Goal: Communication & Community: Answer question/provide support

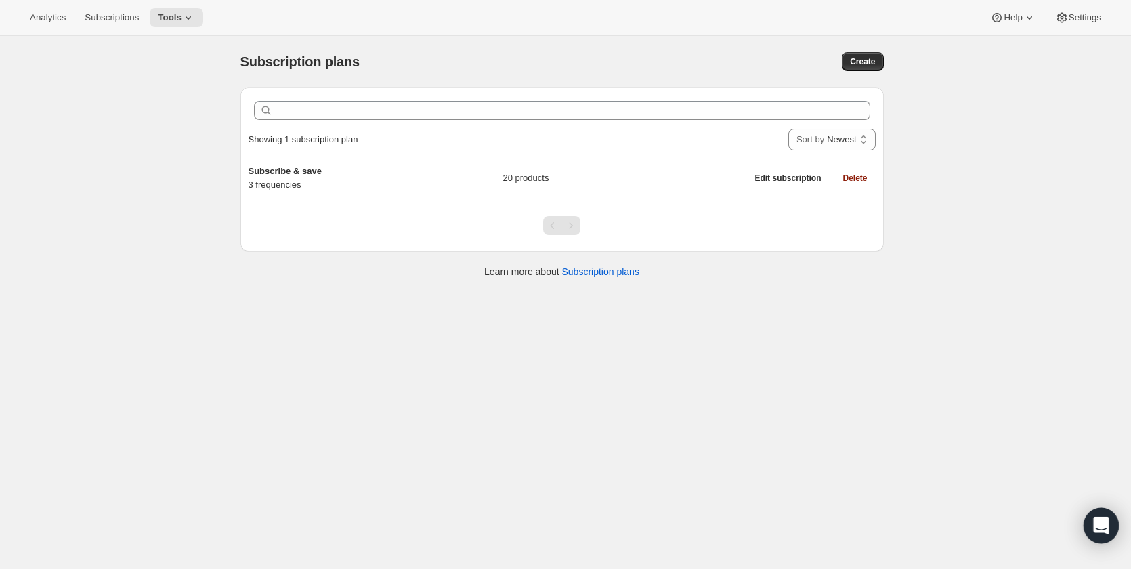
click at [1100, 521] on icon "Open Intercom Messenger" at bounding box center [1101, 526] width 16 height 18
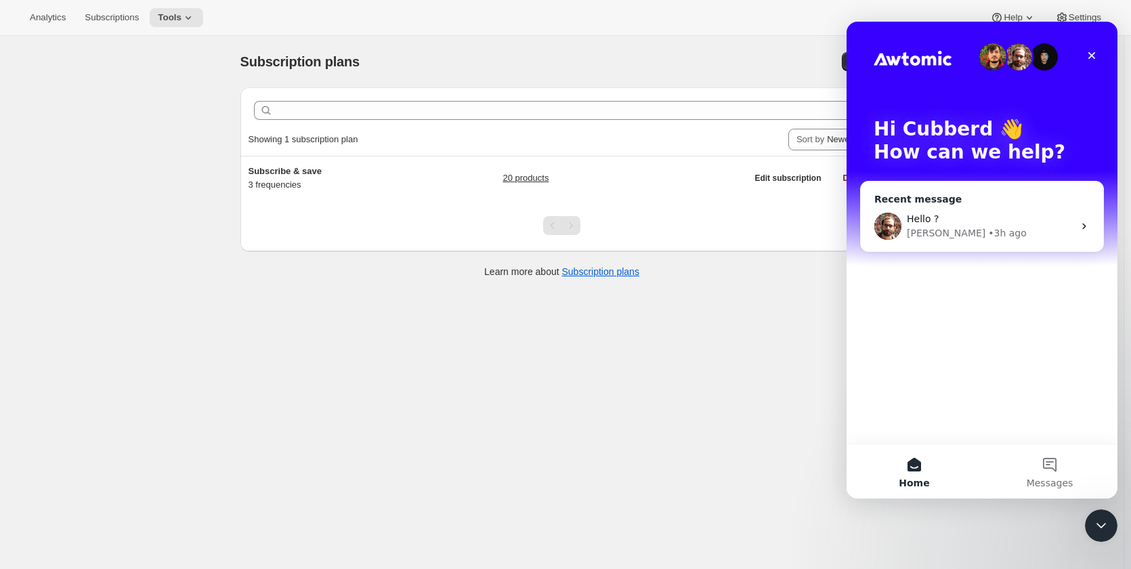
click at [991, 222] on div "Hello ?" at bounding box center [990, 219] width 167 height 14
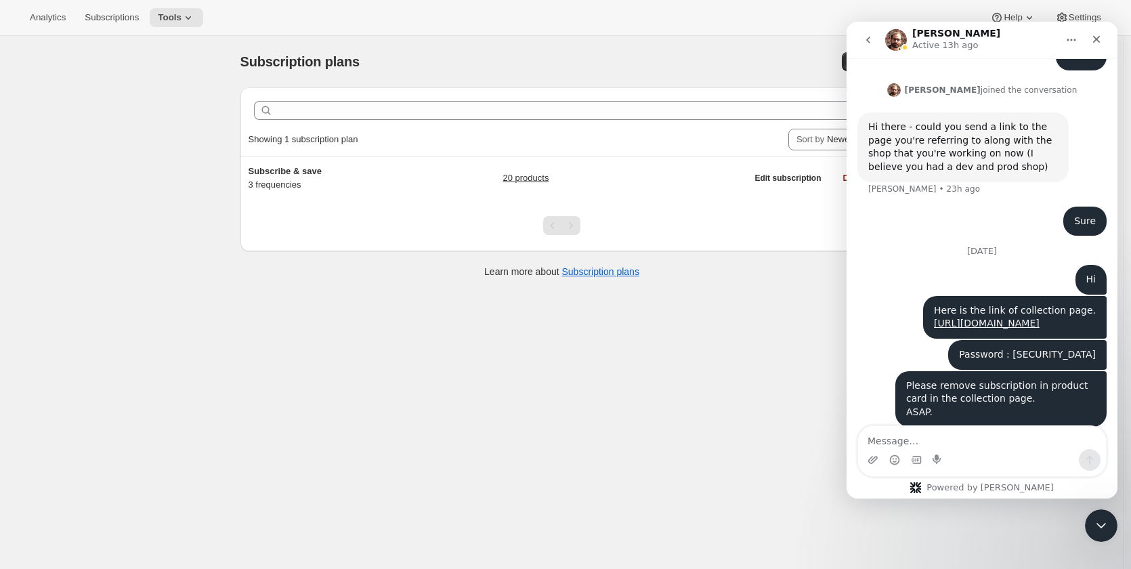
scroll to position [1204, 0]
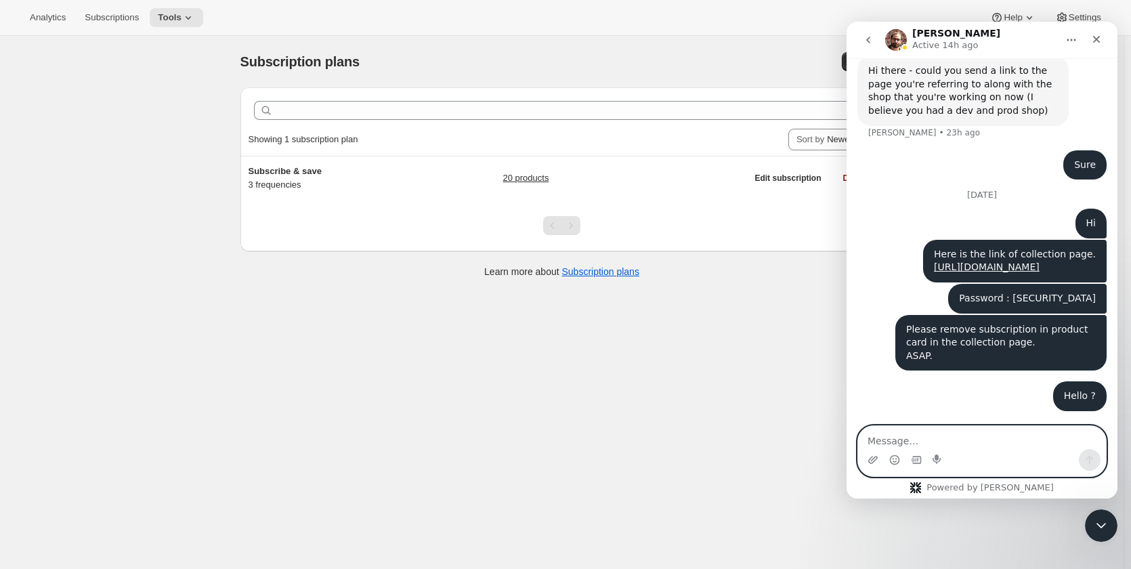
click at [937, 446] on textarea "Message…" at bounding box center [982, 437] width 248 height 23
type textarea "Sure"
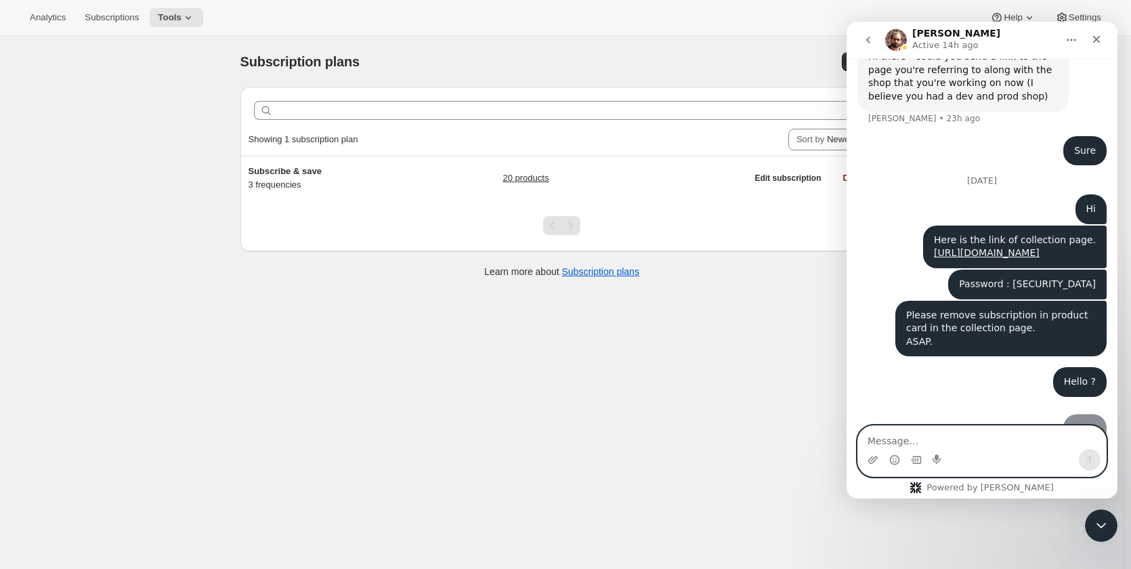
scroll to position [1244, 0]
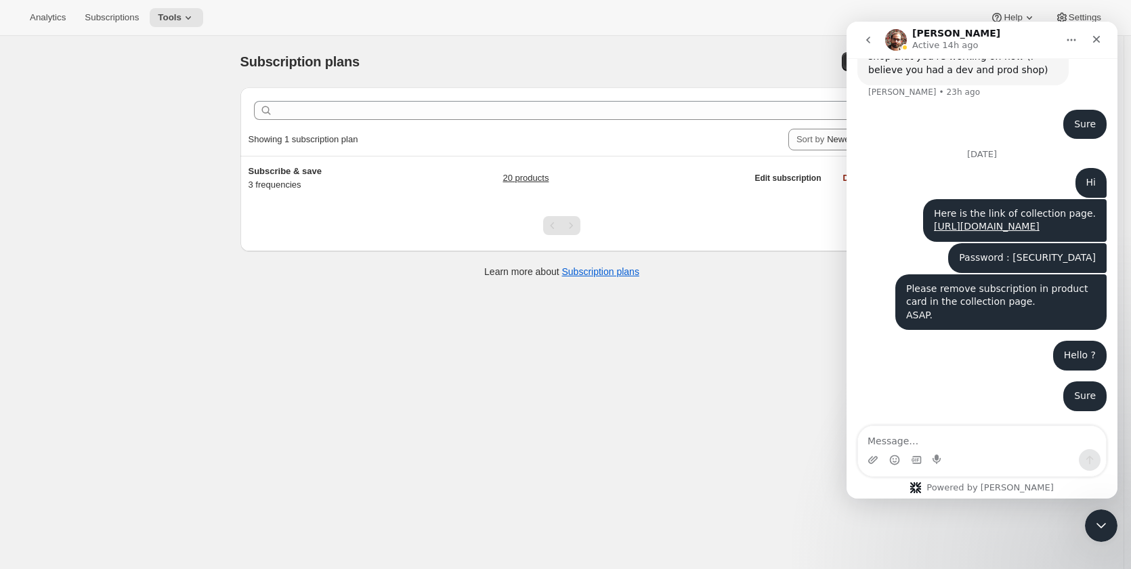
click at [1083, 399] on div "Sure" at bounding box center [1085, 396] width 22 height 14
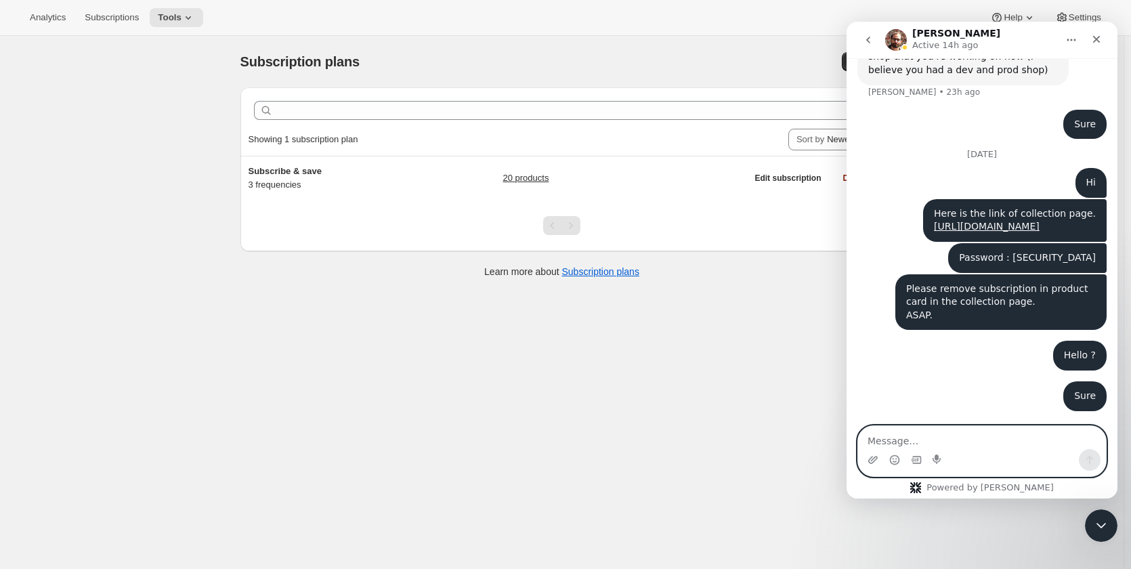
drag, startPoint x: 1083, startPoint y: 399, endPoint x: 970, endPoint y: 430, distance: 117.3
click at [970, 430] on textarea "Message…" at bounding box center [982, 437] width 248 height 23
click at [958, 440] on textarea "Message…" at bounding box center [982, 437] width 248 height 23
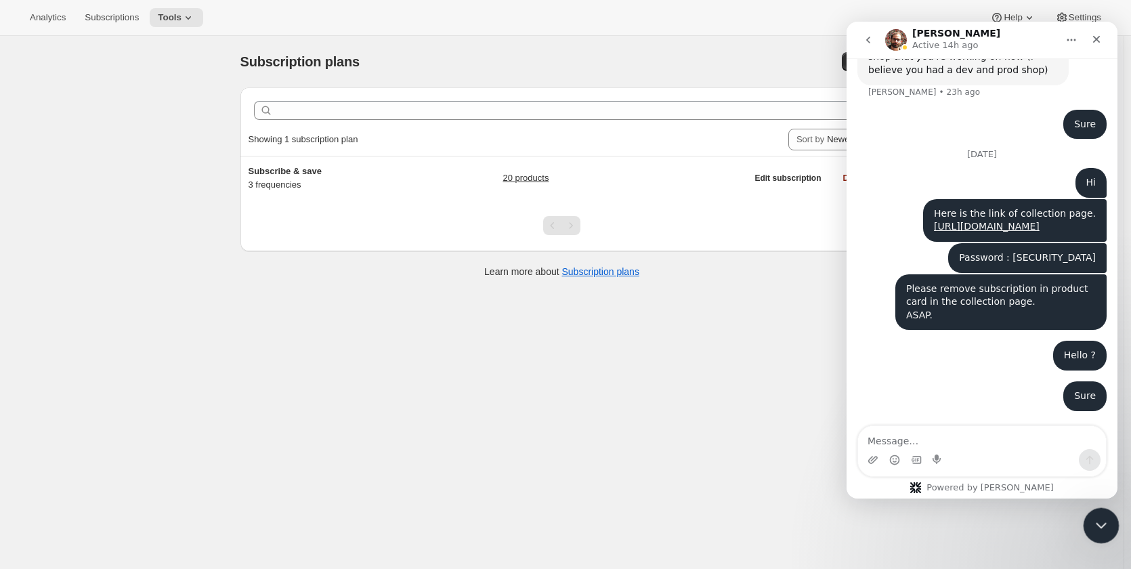
drag, startPoint x: 1102, startPoint y: 519, endPoint x: 1885, endPoint y: 934, distance: 886.1
click at [1104, 517] on icon "Close Intercom Messenger" at bounding box center [1099, 523] width 16 height 16
